Goal: Information Seeking & Learning: Learn about a topic

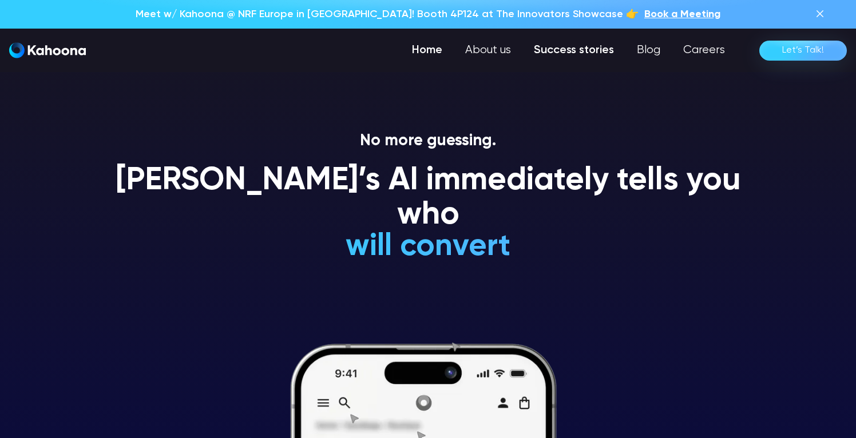
click at [560, 53] on link "Success stories" at bounding box center [573, 50] width 103 height 23
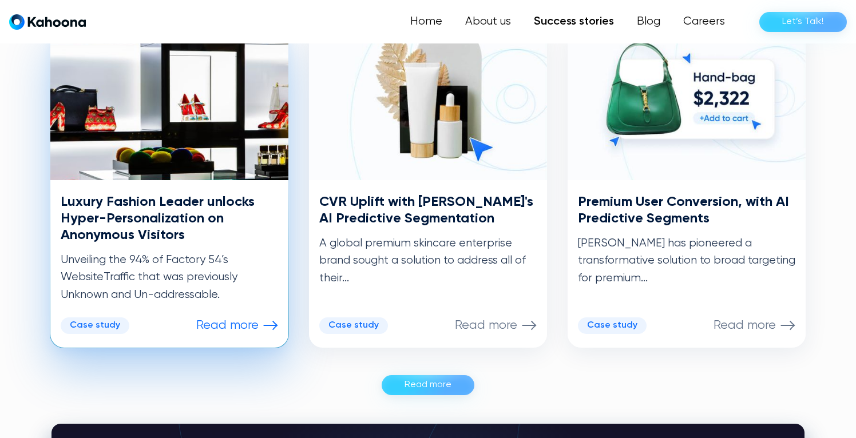
scroll to position [604, 0]
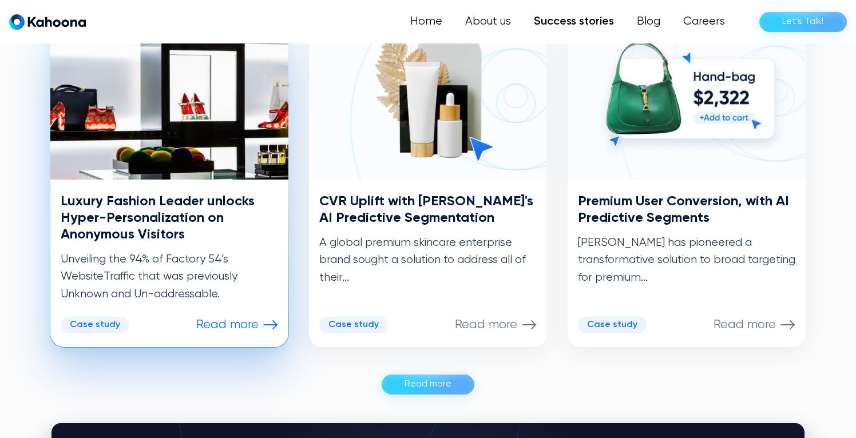
click at [105, 324] on div "Case study" at bounding box center [95, 325] width 50 height 11
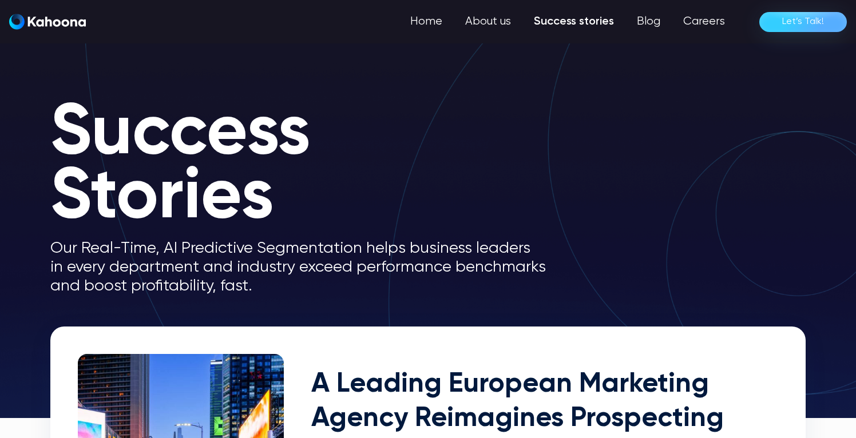
scroll to position [0, 0]
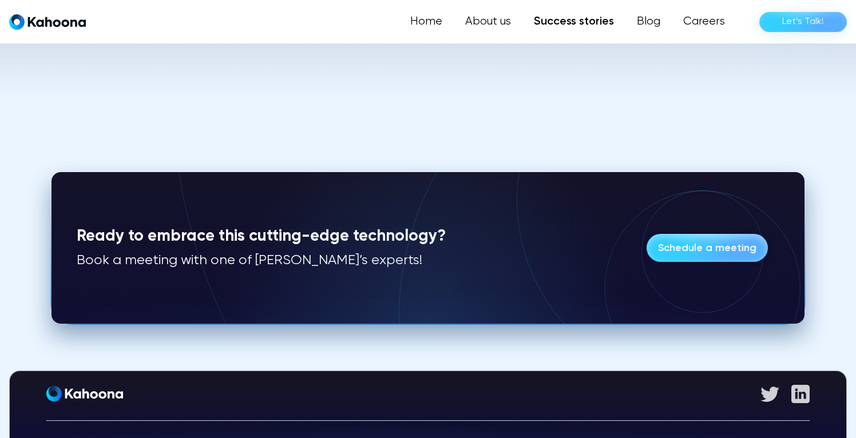
scroll to position [2697, 0]
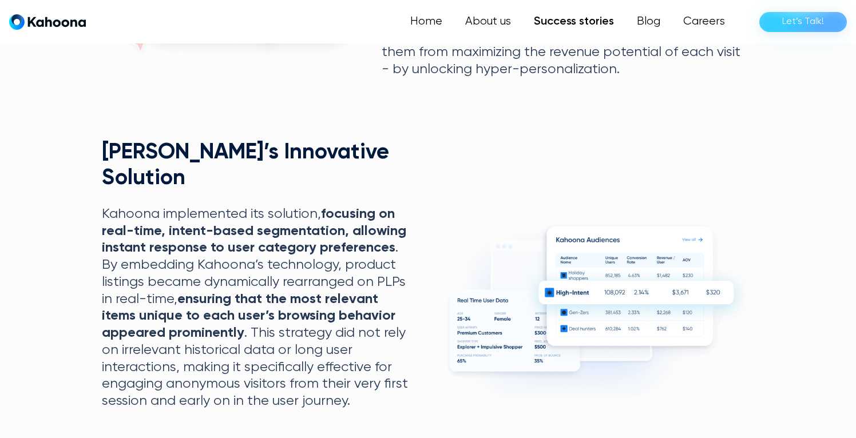
scroll to position [780, 0]
click at [675, 279] on img at bounding box center [593, 311] width 321 height 198
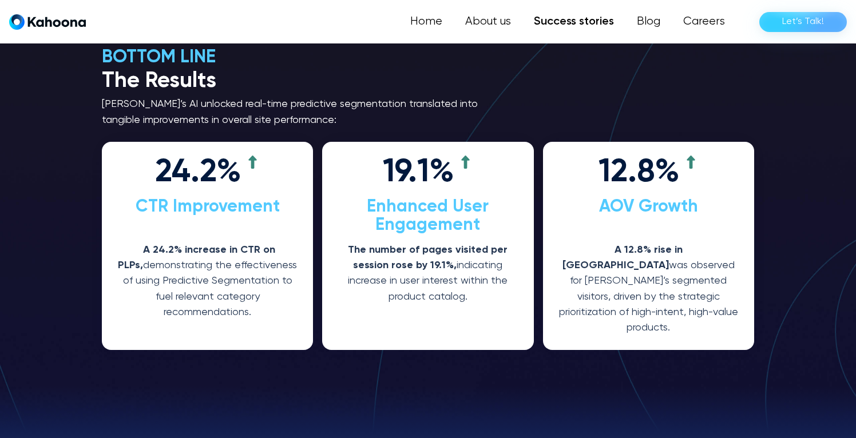
scroll to position [1770, 0]
